Goal: Navigation & Orientation: Find specific page/section

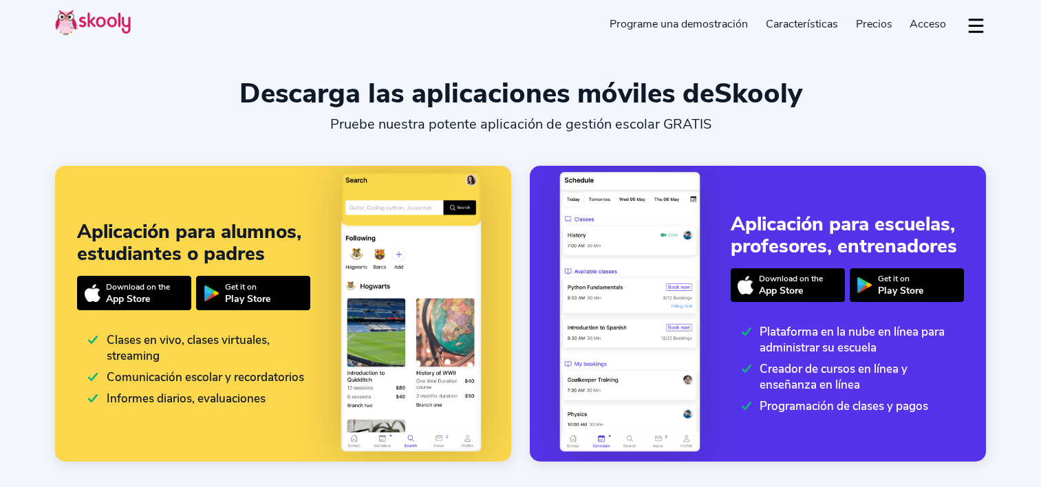
select select "es"
select select "52"
select select "[GEOGRAPHIC_DATA]"
select select "[GEOGRAPHIC_DATA]/[GEOGRAPHIC_DATA]"
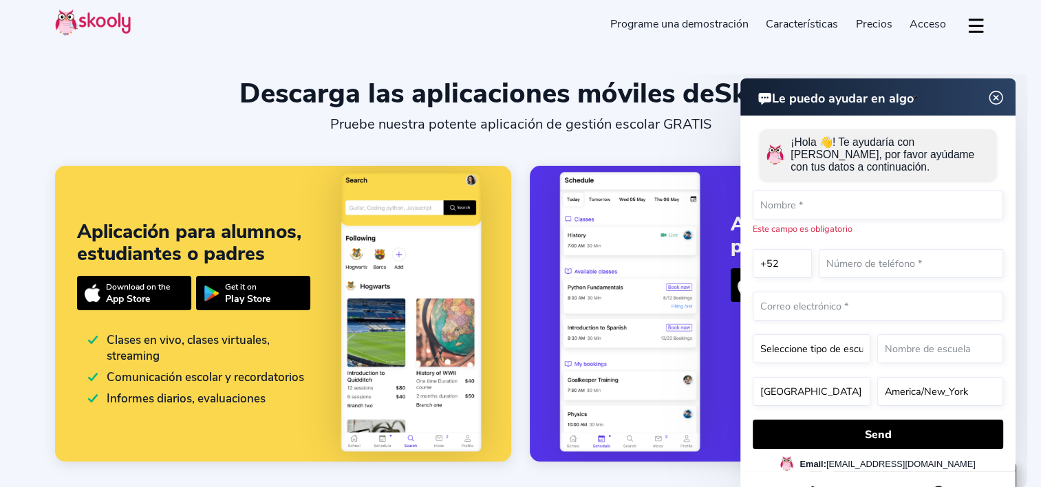
click at [96, 109] on div "Descarga las aplicaciones móviles de Skooly" at bounding box center [520, 93] width 931 height 33
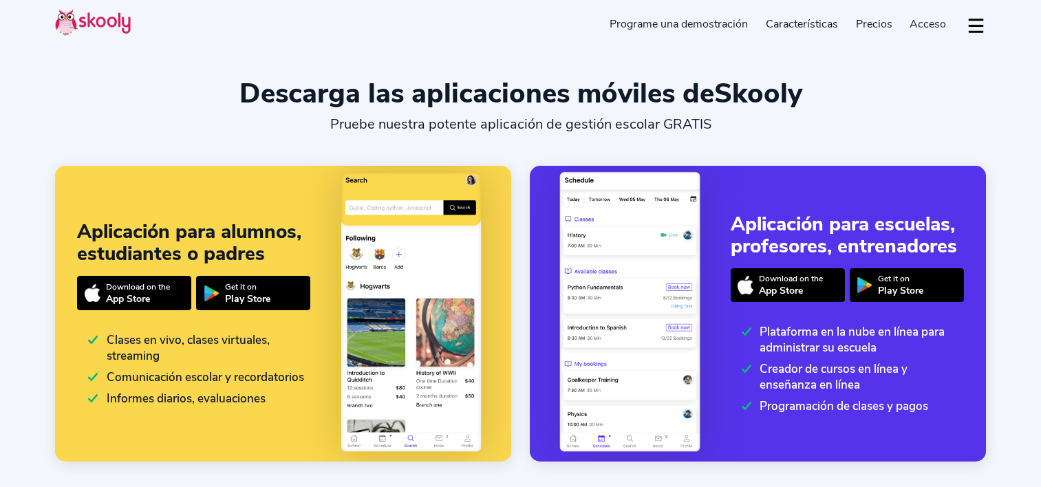
select select "es"
select select "52"
select select "[GEOGRAPHIC_DATA]"
select select "[GEOGRAPHIC_DATA]/[GEOGRAPHIC_DATA]"
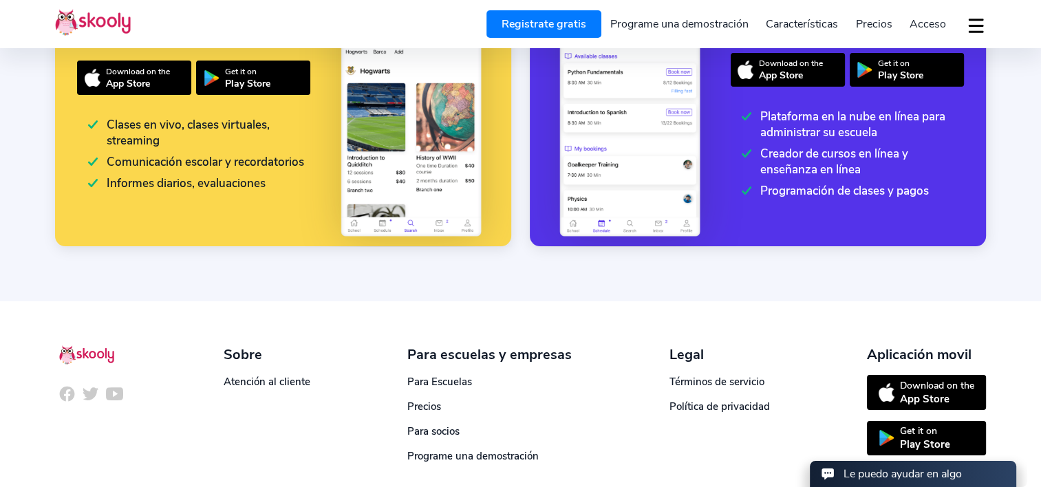
scroll to position [284, 0]
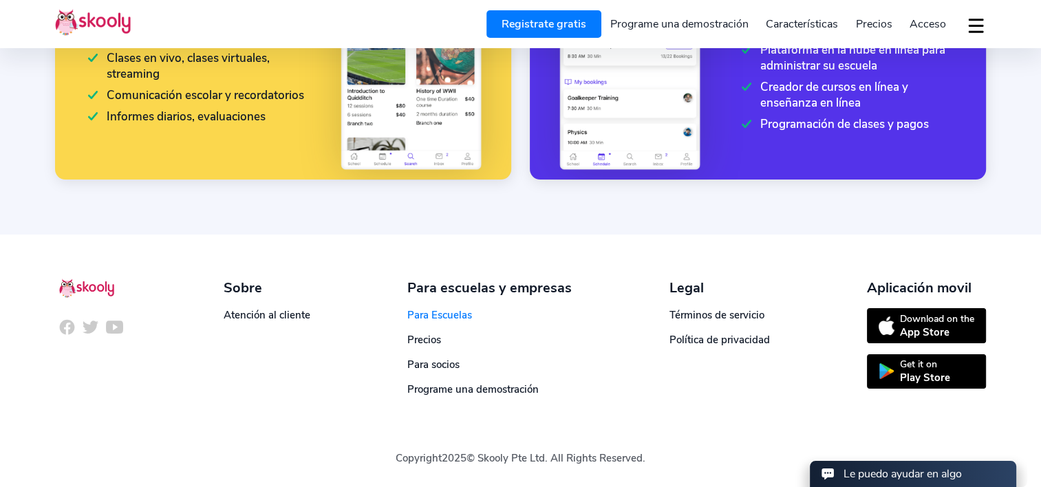
click at [423, 311] on link "Para Escuelas" at bounding box center [439, 315] width 65 height 14
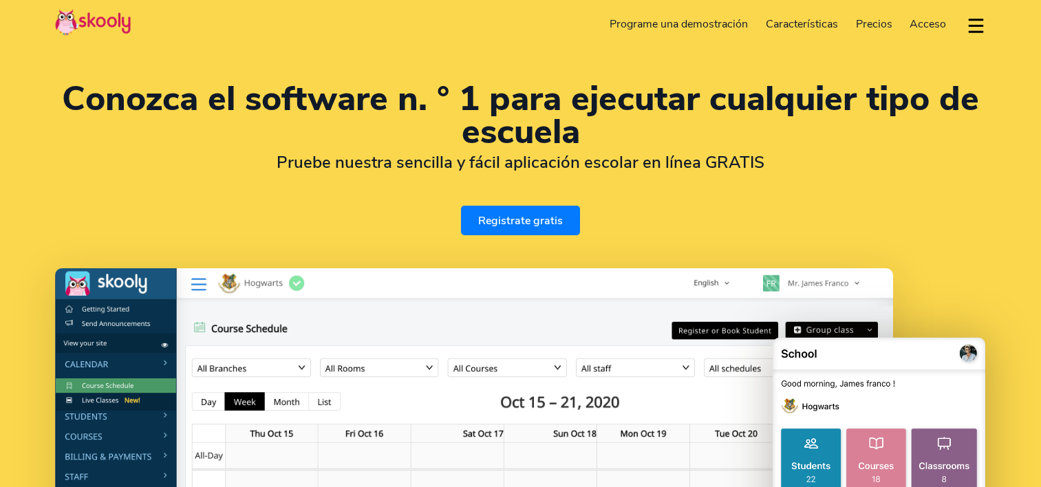
select select "es"
select select "52"
select select "[GEOGRAPHIC_DATA]"
select select "[GEOGRAPHIC_DATA]/[GEOGRAPHIC_DATA]"
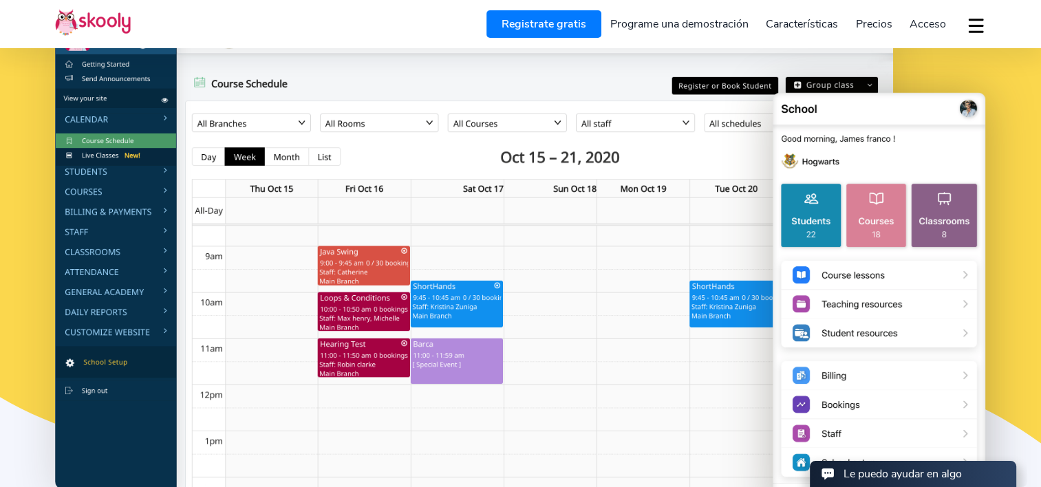
scroll to position [275, 0]
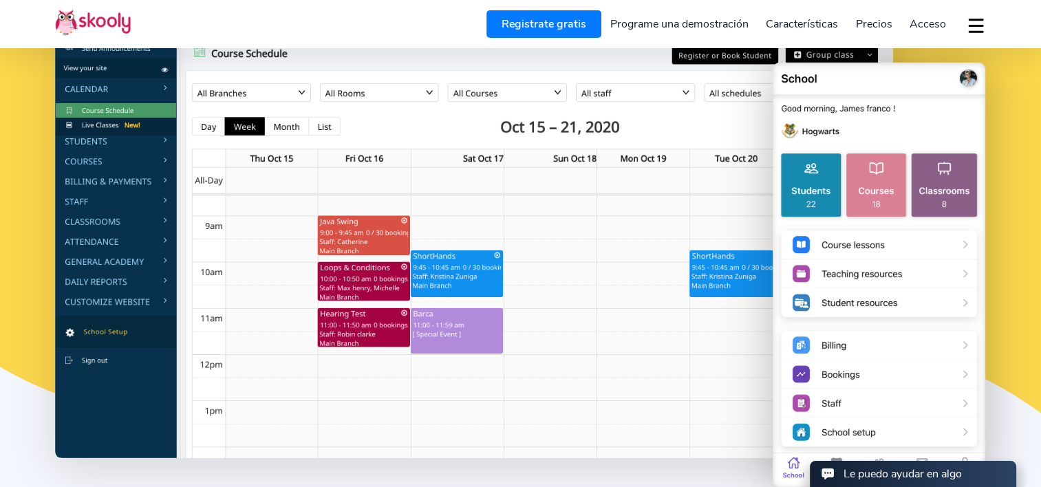
click at [922, 19] on span "Acceso" at bounding box center [928, 24] width 36 height 15
